Goal: Task Accomplishment & Management: Manage account settings

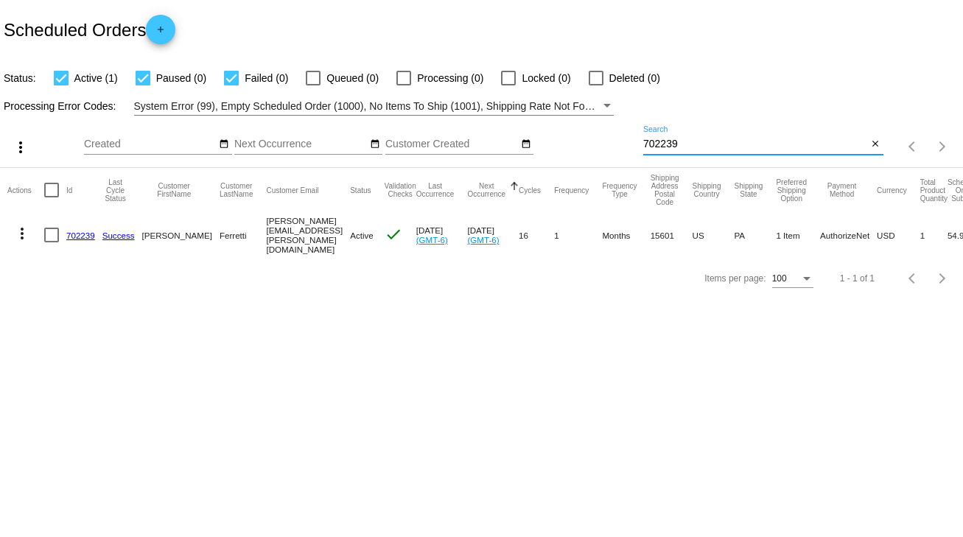
drag, startPoint x: 687, startPoint y: 141, endPoint x: 592, endPoint y: 145, distance: 95.1
click at [592, 145] on div "more_vert Sep Jan Feb Mar [DATE]" at bounding box center [481, 142] width 963 height 52
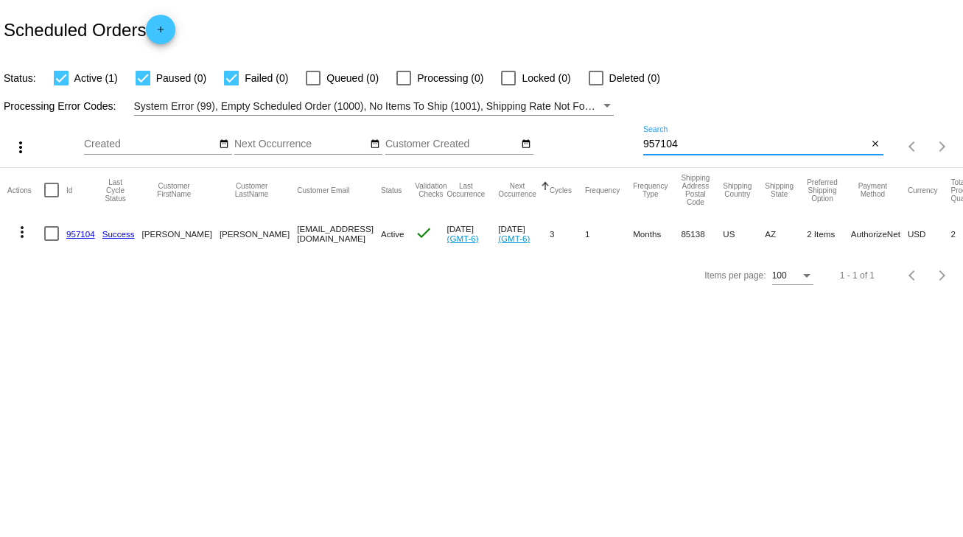
type input "957104"
click at [53, 236] on div at bounding box center [51, 233] width 15 height 15
click at [52, 241] on input "checkbox" at bounding box center [51, 241] width 1 height 1
checkbox input "true"
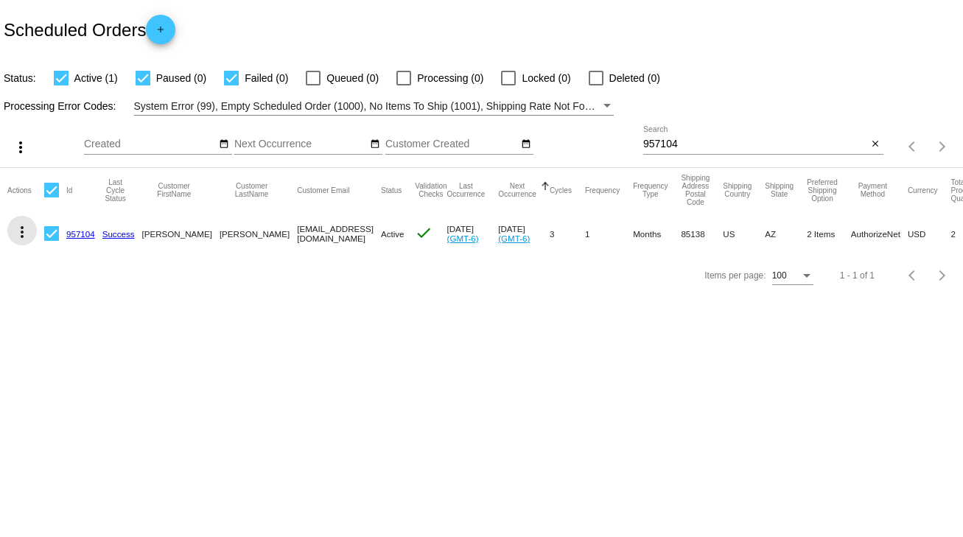
click at [20, 236] on mat-icon "more_vert" at bounding box center [22, 232] width 18 height 18
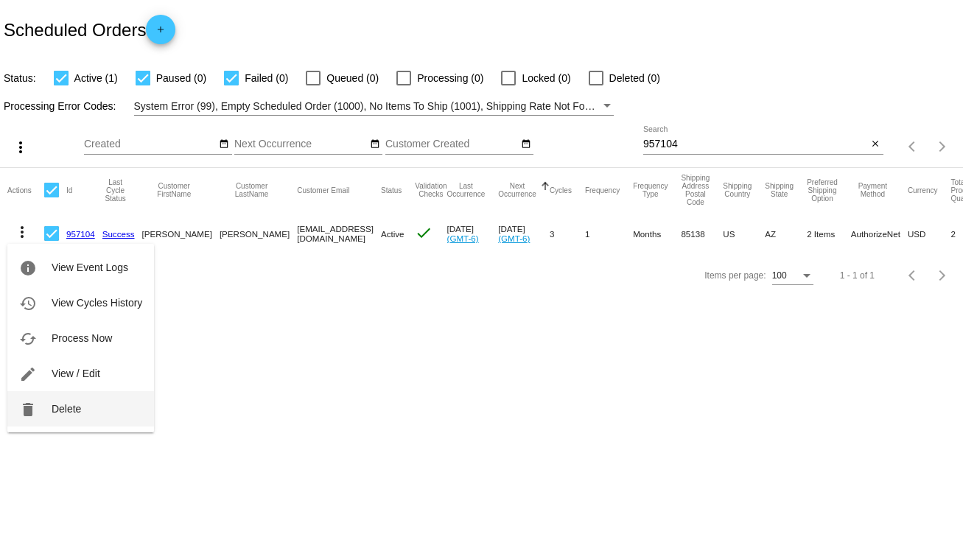
click at [64, 413] on span "Delete" at bounding box center [66, 409] width 29 height 12
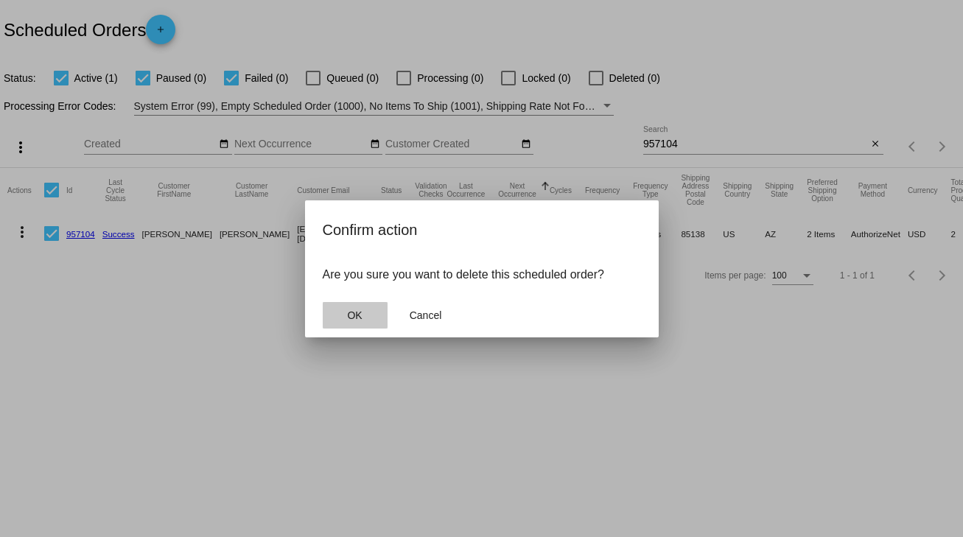
click at [355, 318] on span "OK" at bounding box center [354, 315] width 15 height 12
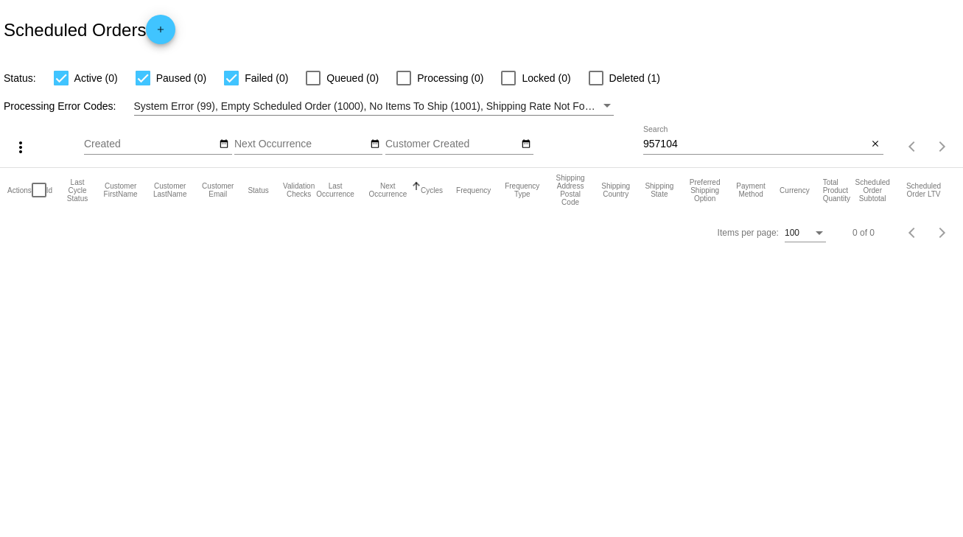
drag, startPoint x: 687, startPoint y: 137, endPoint x: 614, endPoint y: 144, distance: 73.3
click at [614, 144] on div "more_vert Sep Jan Feb Mar [DATE]" at bounding box center [481, 142] width 963 height 52
drag, startPoint x: 677, startPoint y: 143, endPoint x: 630, endPoint y: 147, distance: 47.3
click at [630, 147] on div "more_vert Sep Jan Feb Mar [DATE]" at bounding box center [481, 142] width 963 height 52
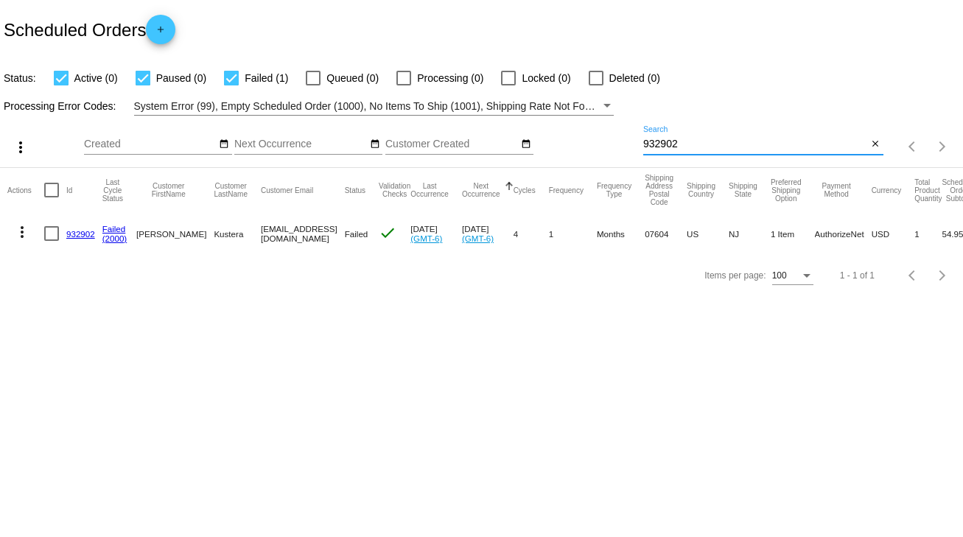
type input "932902"
click at [83, 233] on link "932902" at bounding box center [80, 234] width 29 height 10
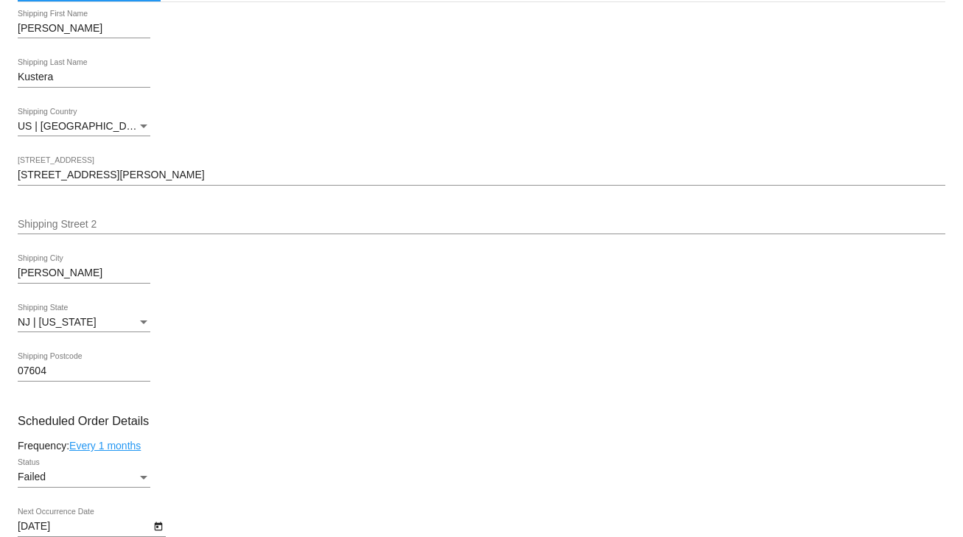
scroll to position [589, 0]
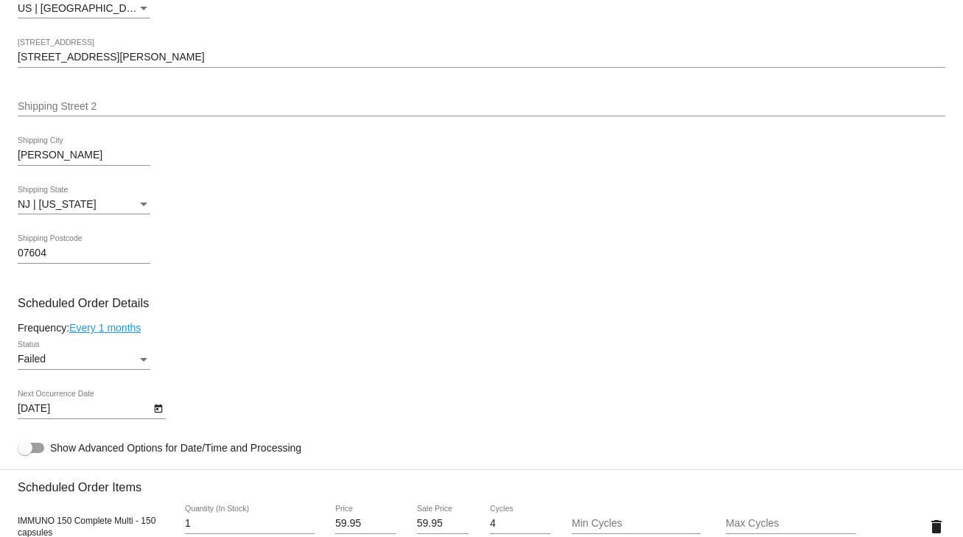
click at [156, 413] on icon "Open calendar" at bounding box center [158, 408] width 8 height 9
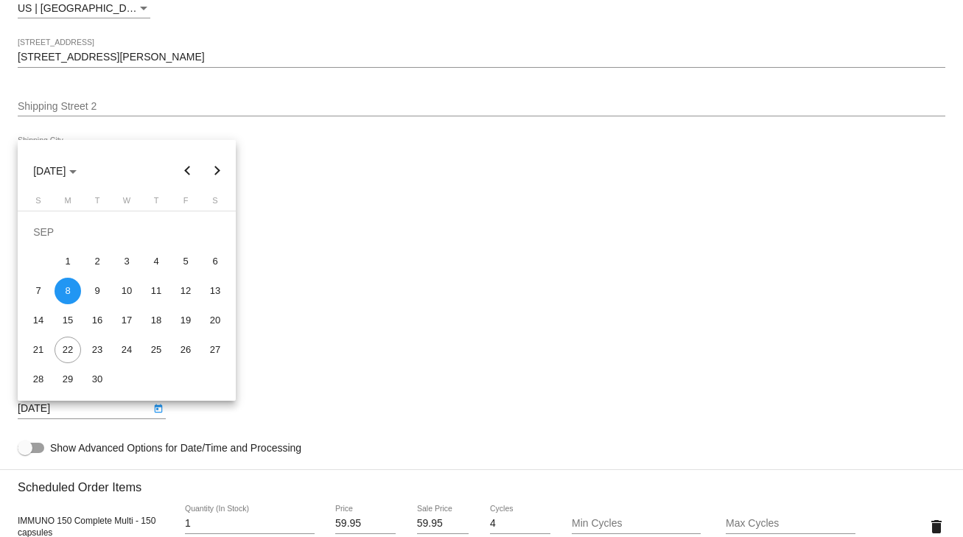
click at [220, 169] on button "Next month" at bounding box center [217, 170] width 29 height 29
click at [132, 292] on div "15" at bounding box center [126, 291] width 27 height 27
type input "[DATE]"
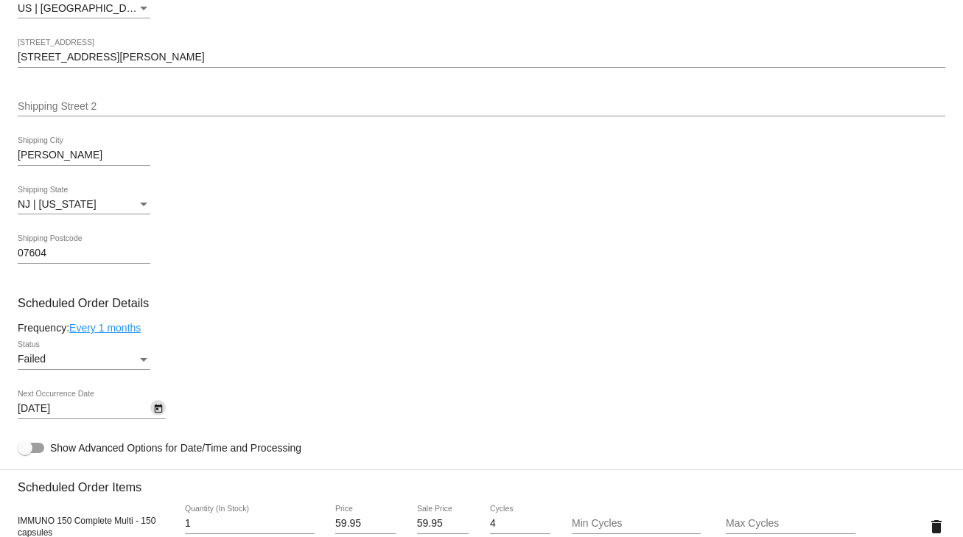
click at [142, 362] on div "Status" at bounding box center [143, 360] width 7 height 4
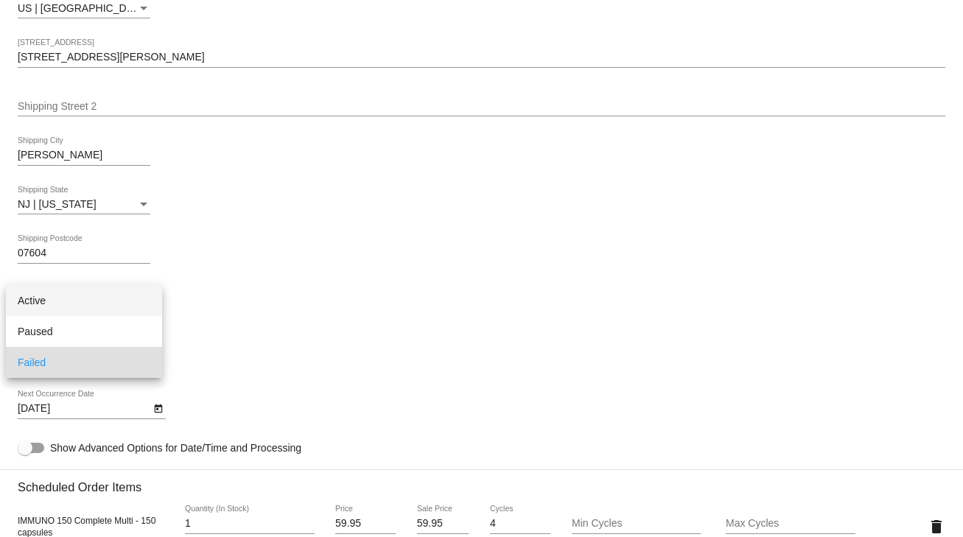
click at [40, 303] on span "Active" at bounding box center [84, 300] width 133 height 31
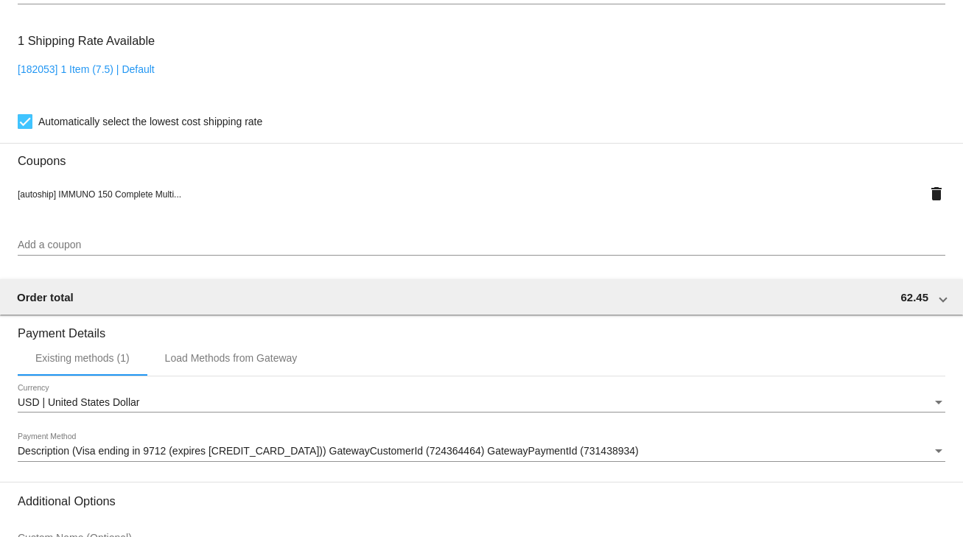
scroll to position [1336, 0]
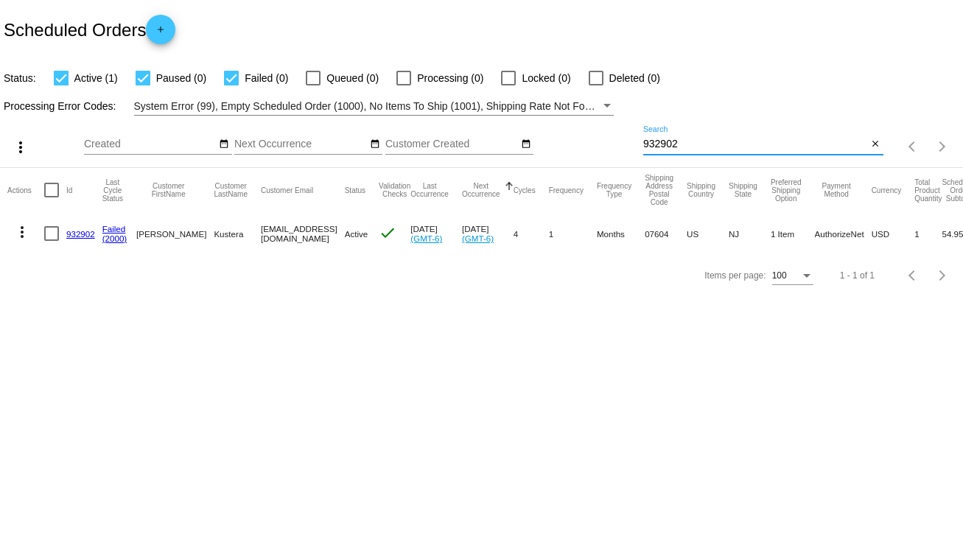
drag, startPoint x: 705, startPoint y: 146, endPoint x: 634, endPoint y: 147, distance: 70.7
click at [634, 147] on div "more_vert Sep Jan Feb Mar [DATE]" at bounding box center [481, 142] width 963 height 52
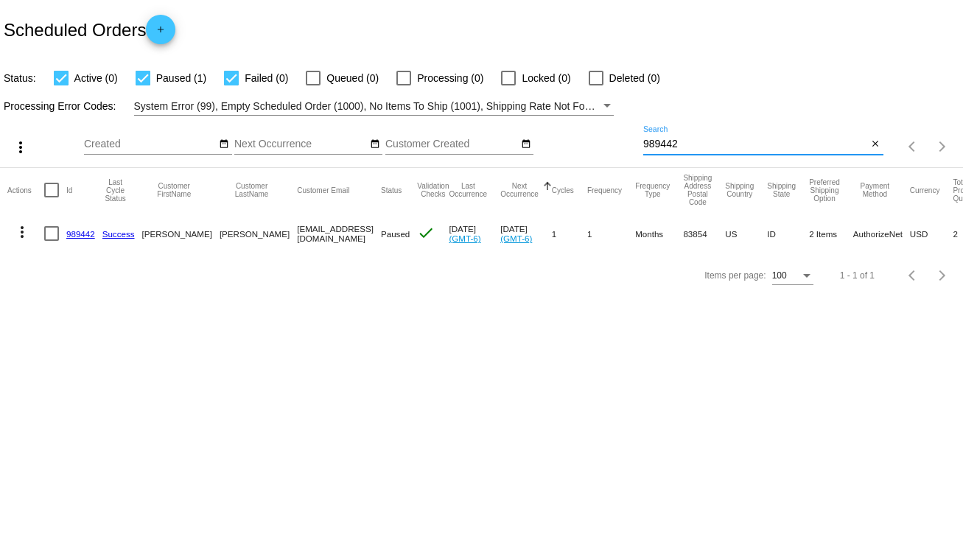
type input "989442"
click at [74, 232] on link "989442" at bounding box center [80, 234] width 29 height 10
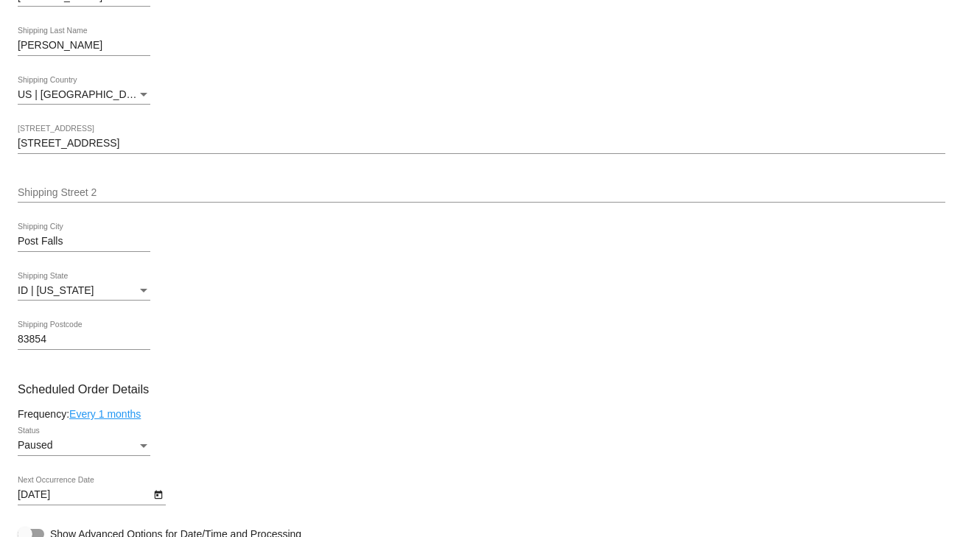
scroll to position [648, 0]
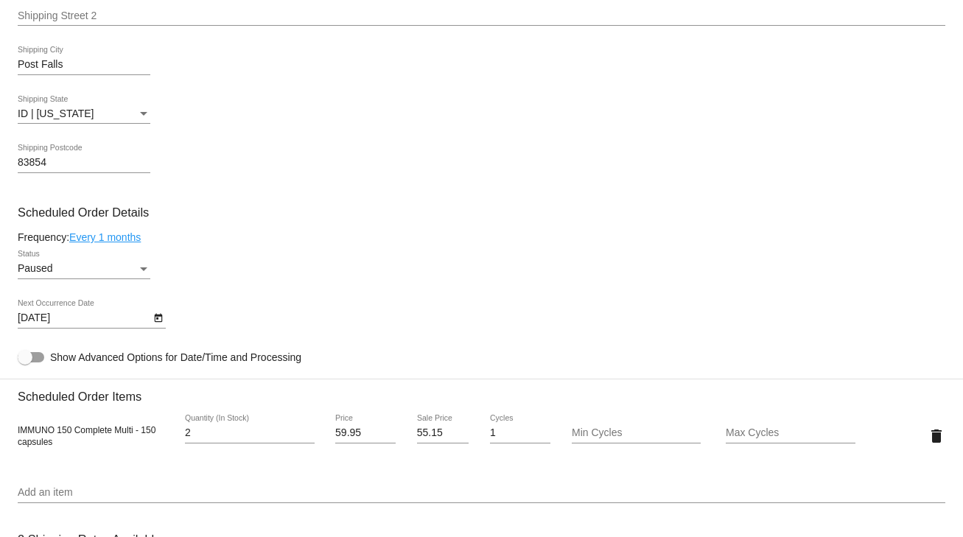
click at [125, 273] on div "Paused" at bounding box center [77, 269] width 119 height 12
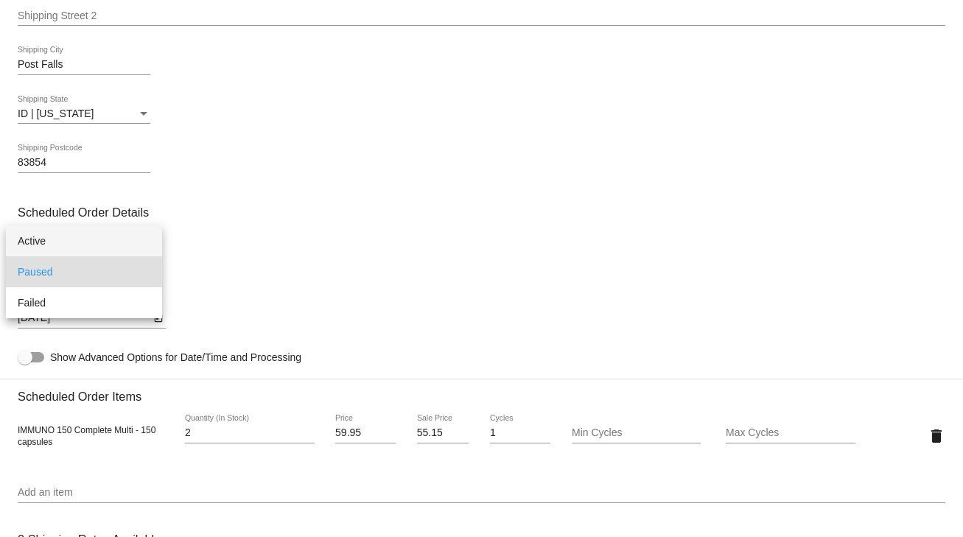
click at [47, 242] on span "Active" at bounding box center [84, 240] width 133 height 31
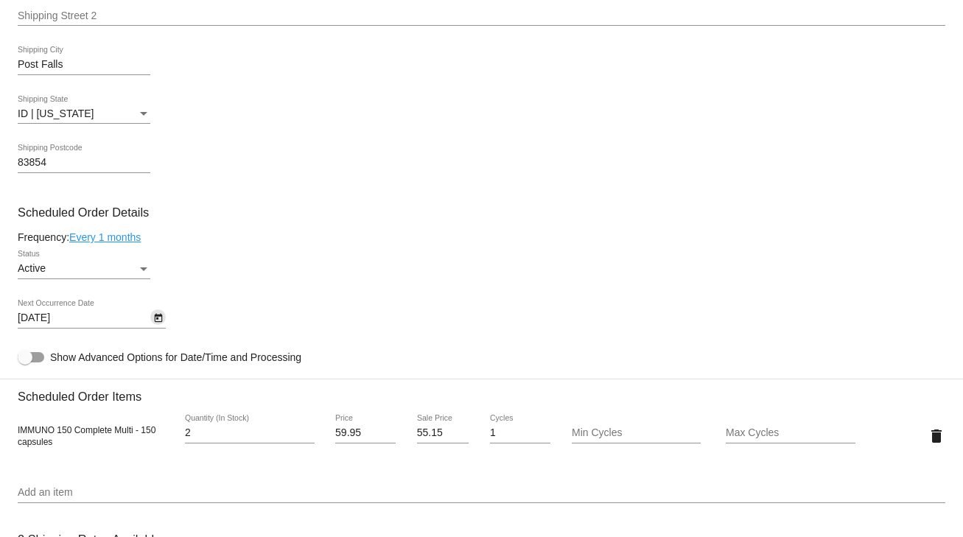
click at [158, 320] on icon "Open calendar" at bounding box center [158, 318] width 10 height 18
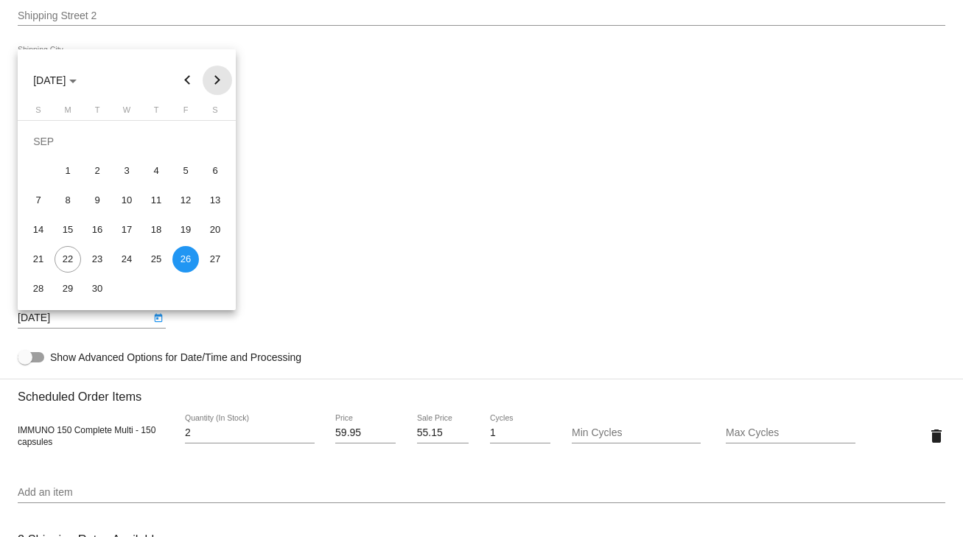
click at [220, 80] on button "Next month" at bounding box center [217, 80] width 29 height 29
click at [192, 169] on div "10" at bounding box center [185, 171] width 27 height 27
type input "10/10/2025"
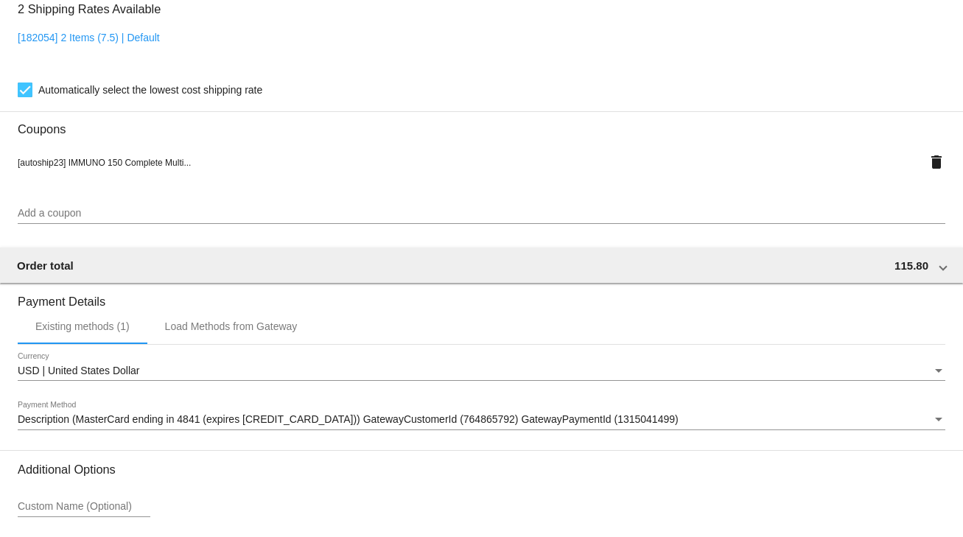
scroll to position [1305, 0]
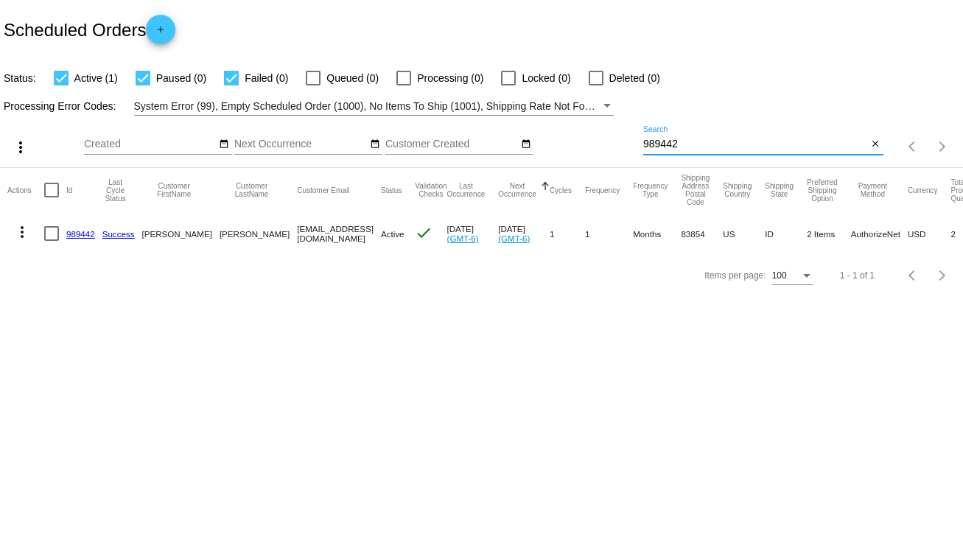
drag, startPoint x: 655, startPoint y: 141, endPoint x: 625, endPoint y: 145, distance: 30.4
click at [625, 145] on div "more_vert Sep Jan Feb Mar [DATE]" at bounding box center [481, 142] width 963 height 52
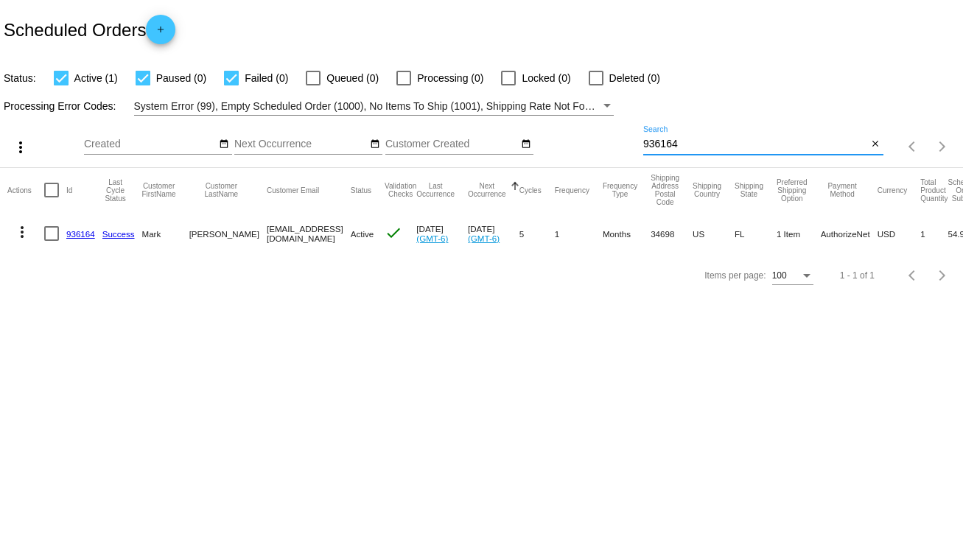
type input "936164"
click at [82, 229] on link "936164" at bounding box center [80, 234] width 29 height 10
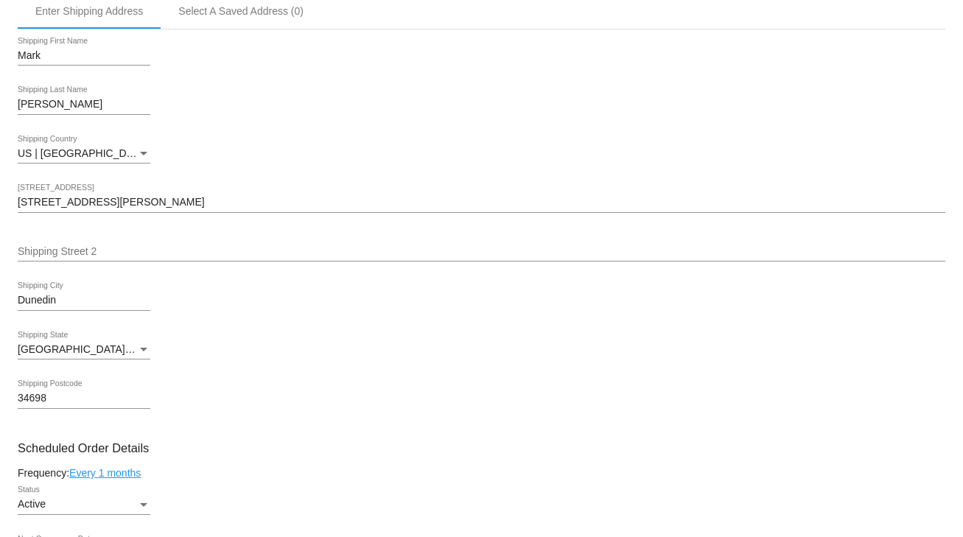
scroll to position [589, 0]
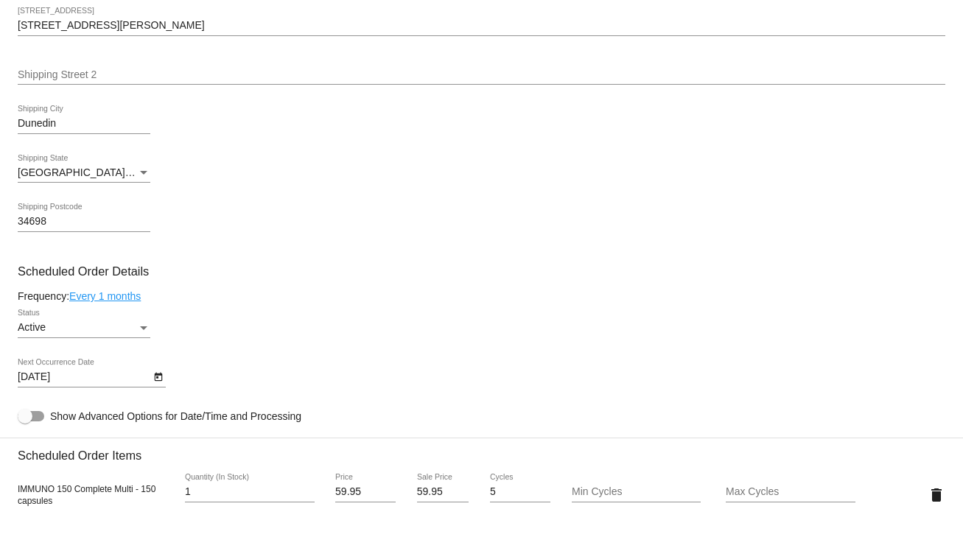
click at [144, 333] on div "Status" at bounding box center [143, 328] width 13 height 12
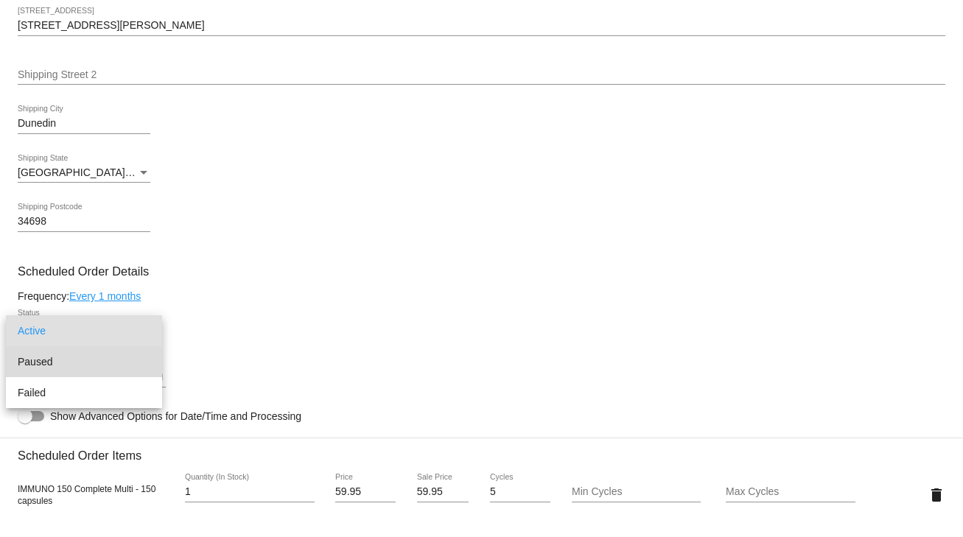
click at [62, 365] on span "Paused" at bounding box center [84, 361] width 133 height 31
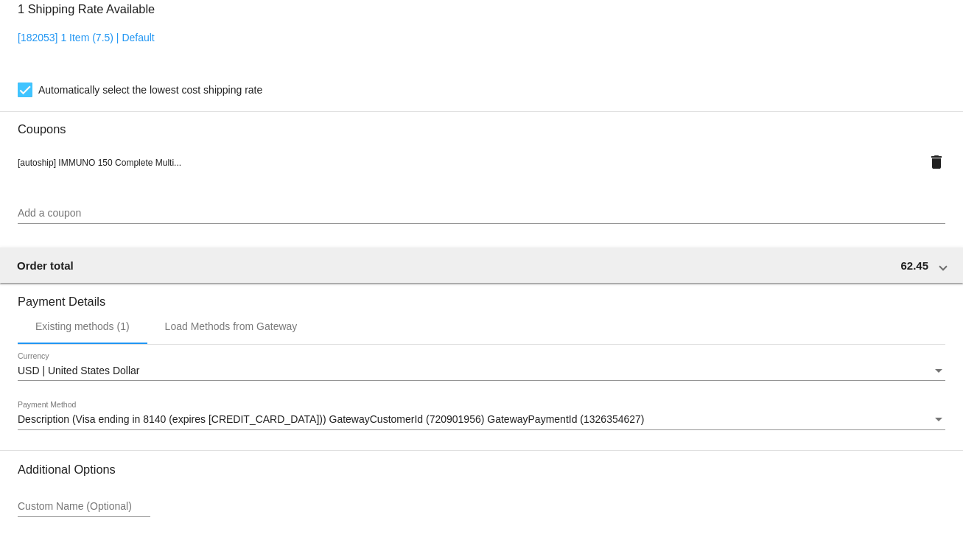
scroll to position [1305, 0]
